Goal: Navigation & Orientation: Find specific page/section

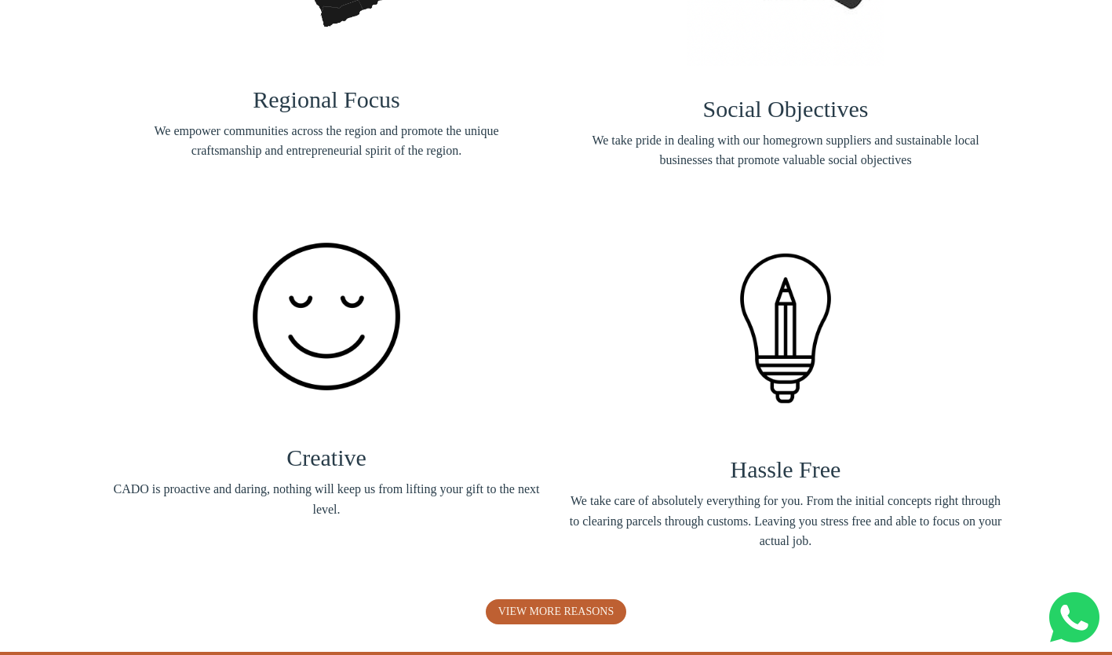
click at [571, 495] on span "We take care of absolutely everything for you. From the initial concepts right …" at bounding box center [786, 521] width 436 height 60
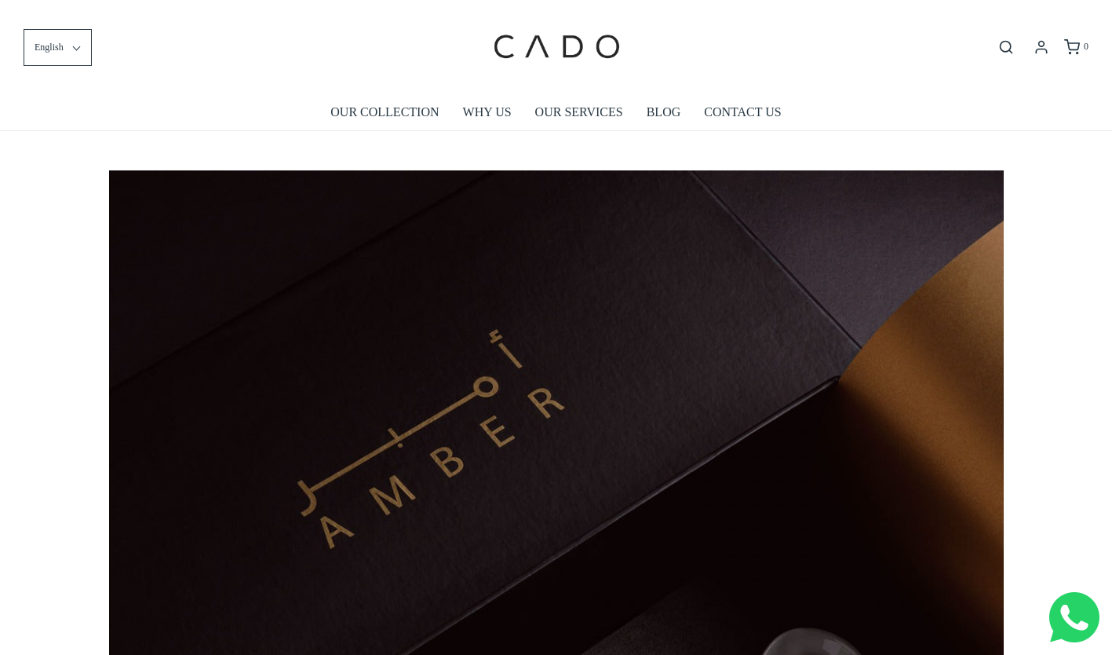
click at [381, 122] on link "OUR COLLECTION" at bounding box center [384, 112] width 108 height 36
